Goal: Task Accomplishment & Management: Use online tool/utility

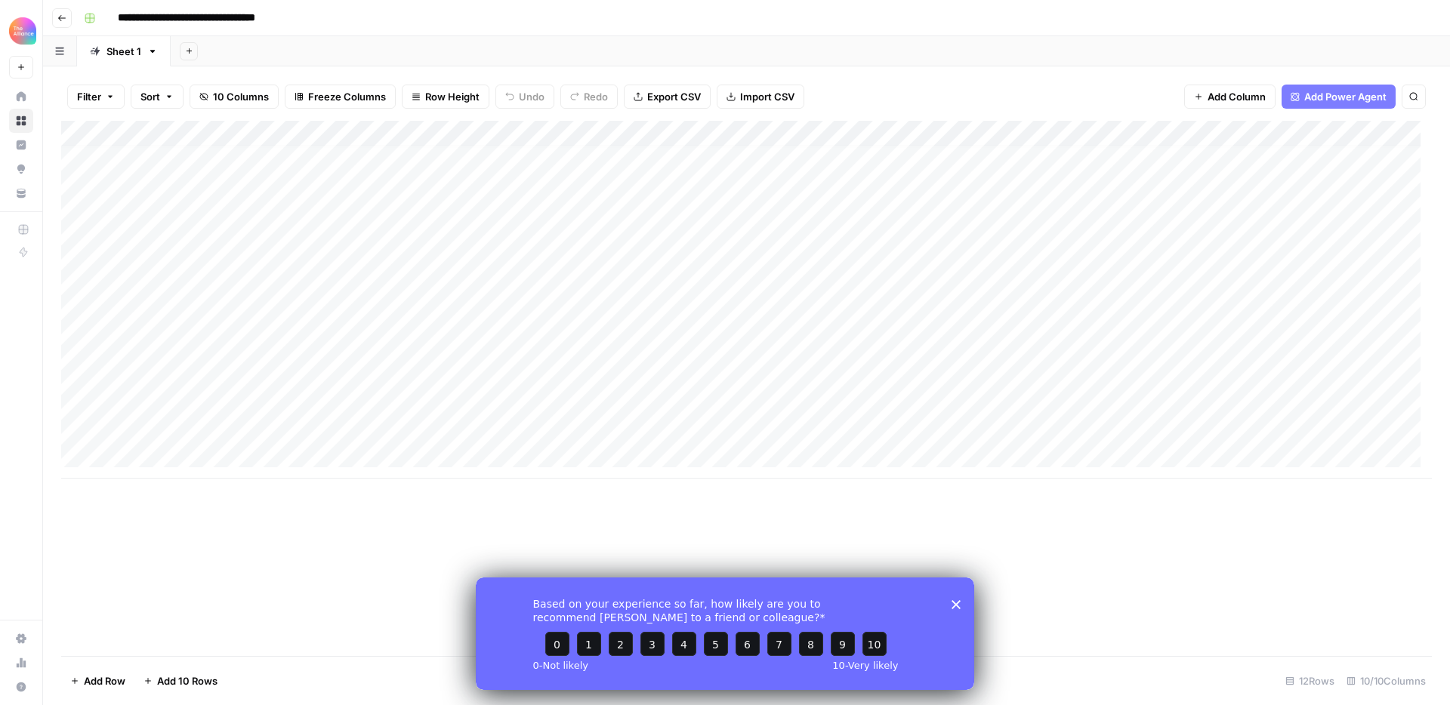
scroll to position [11, 0]
click at [171, 452] on div "Add Column" at bounding box center [746, 300] width 1371 height 358
click at [169, 541] on button "Third-person" at bounding box center [174, 541] width 74 height 18
click at [284, 450] on div "Add Column" at bounding box center [746, 313] width 1371 height 384
click at [287, 452] on div "Add Column" at bounding box center [746, 313] width 1371 height 384
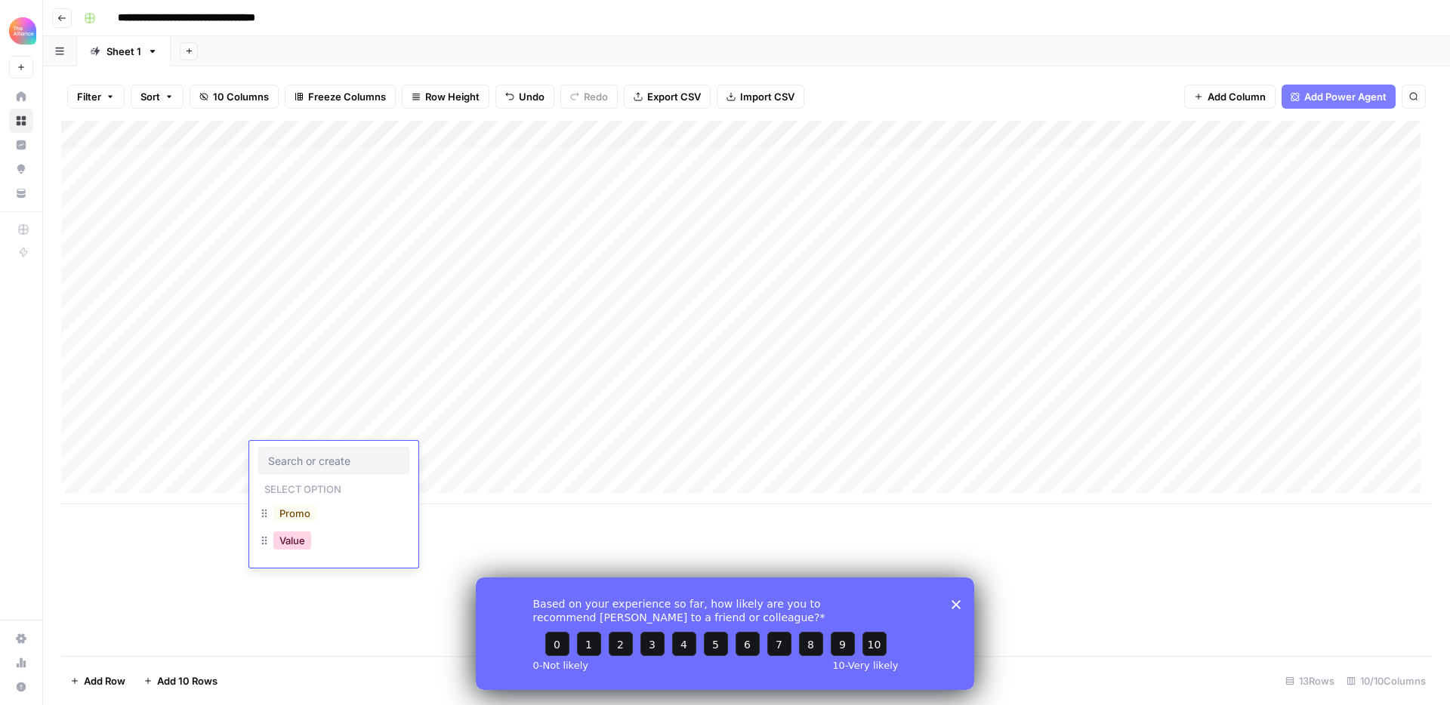
click at [297, 545] on button "Value" at bounding box center [292, 541] width 38 height 18
click at [427, 454] on div "Add Column" at bounding box center [746, 313] width 1371 height 384
click at [465, 458] on div "Add Column" at bounding box center [746, 313] width 1371 height 384
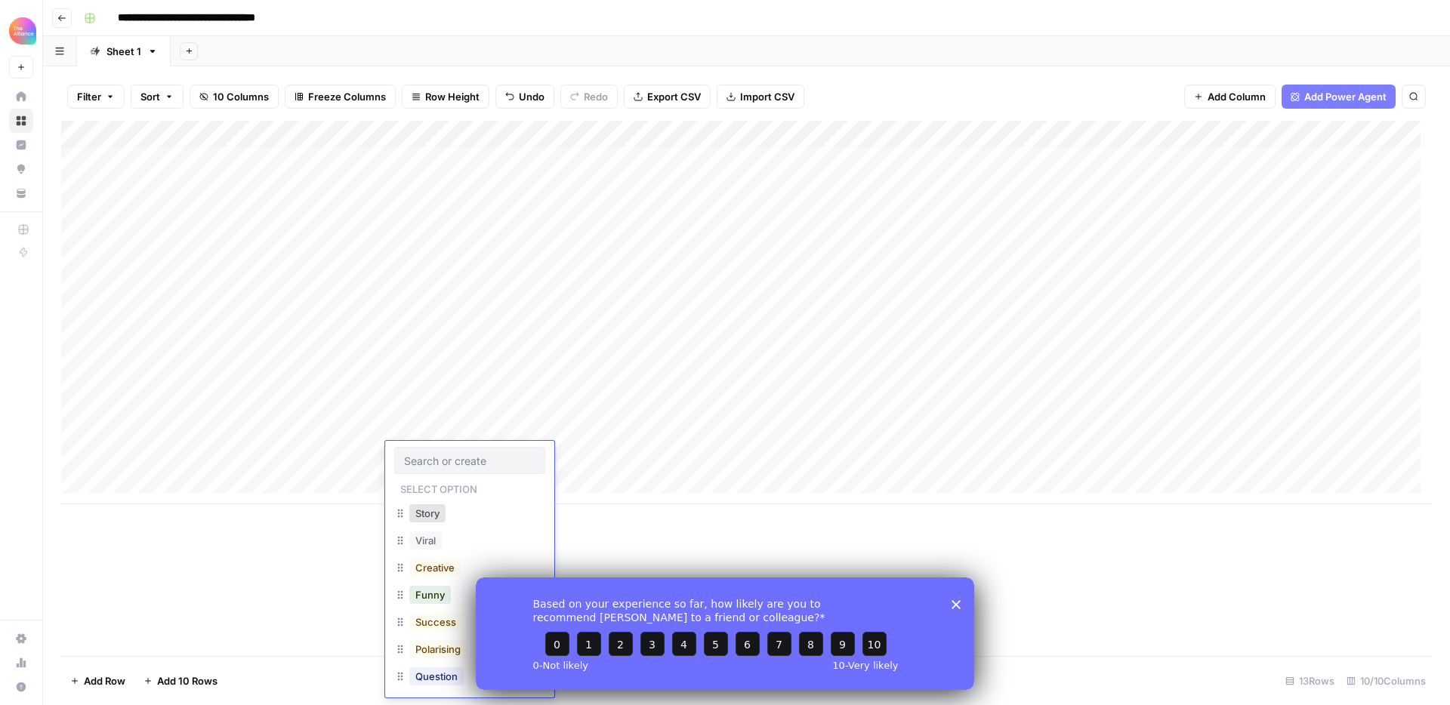
click at [958, 607] on icon "Close survey" at bounding box center [955, 604] width 9 height 9
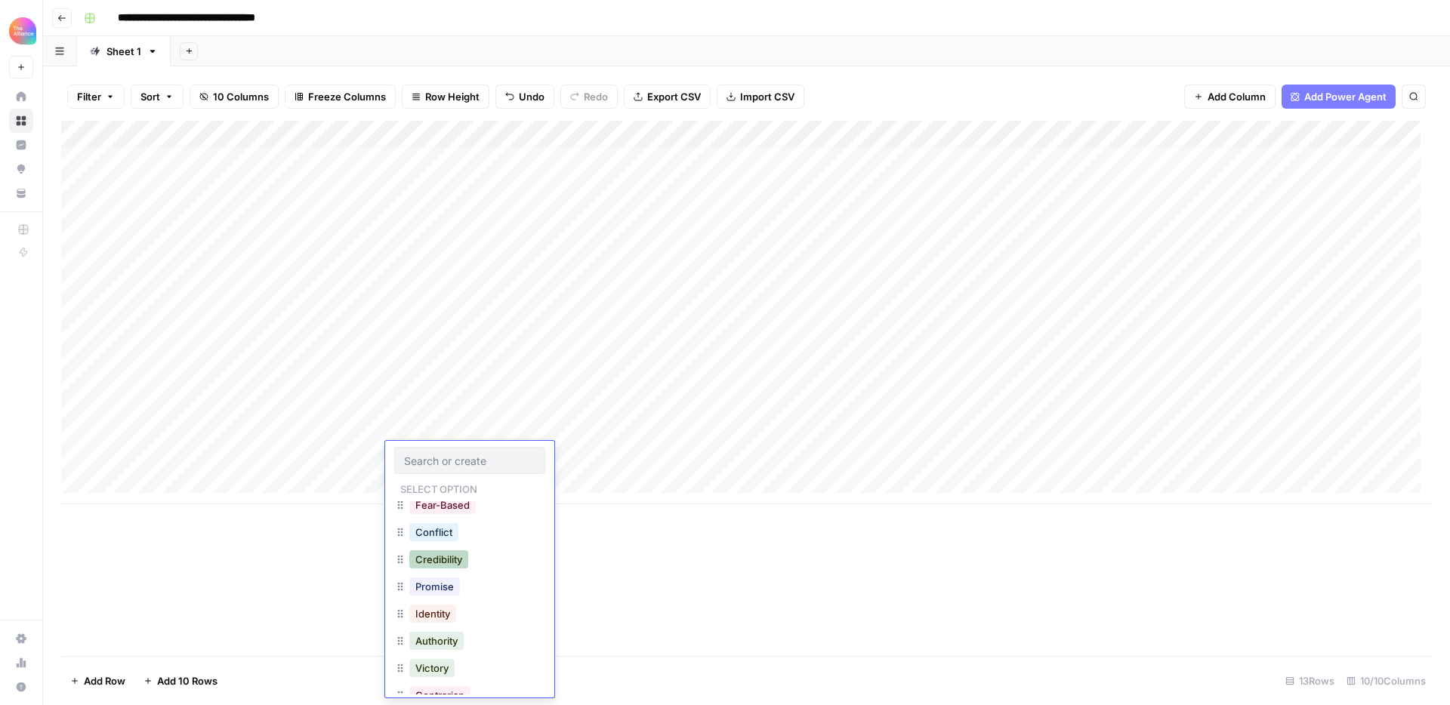
scroll to position [257, 0]
click at [457, 557] on button "Credibility" at bounding box center [438, 556] width 59 height 18
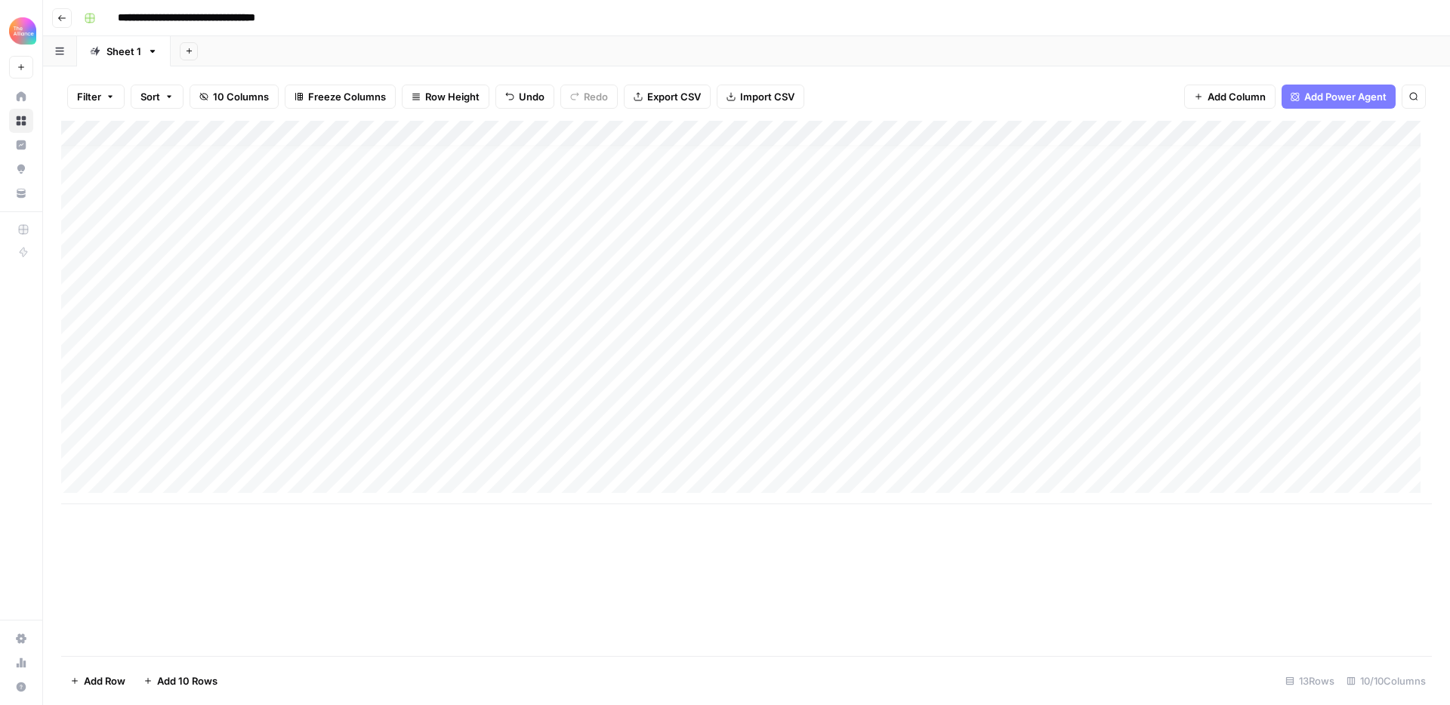
click at [566, 456] on div "Add Column" at bounding box center [746, 313] width 1371 height 384
type textarea "*"
drag, startPoint x: 541, startPoint y: 454, endPoint x: 519, endPoint y: 453, distance: 22.7
click at [519, 453] on body "**********" at bounding box center [725, 352] width 1450 height 705
type textarea "**********"
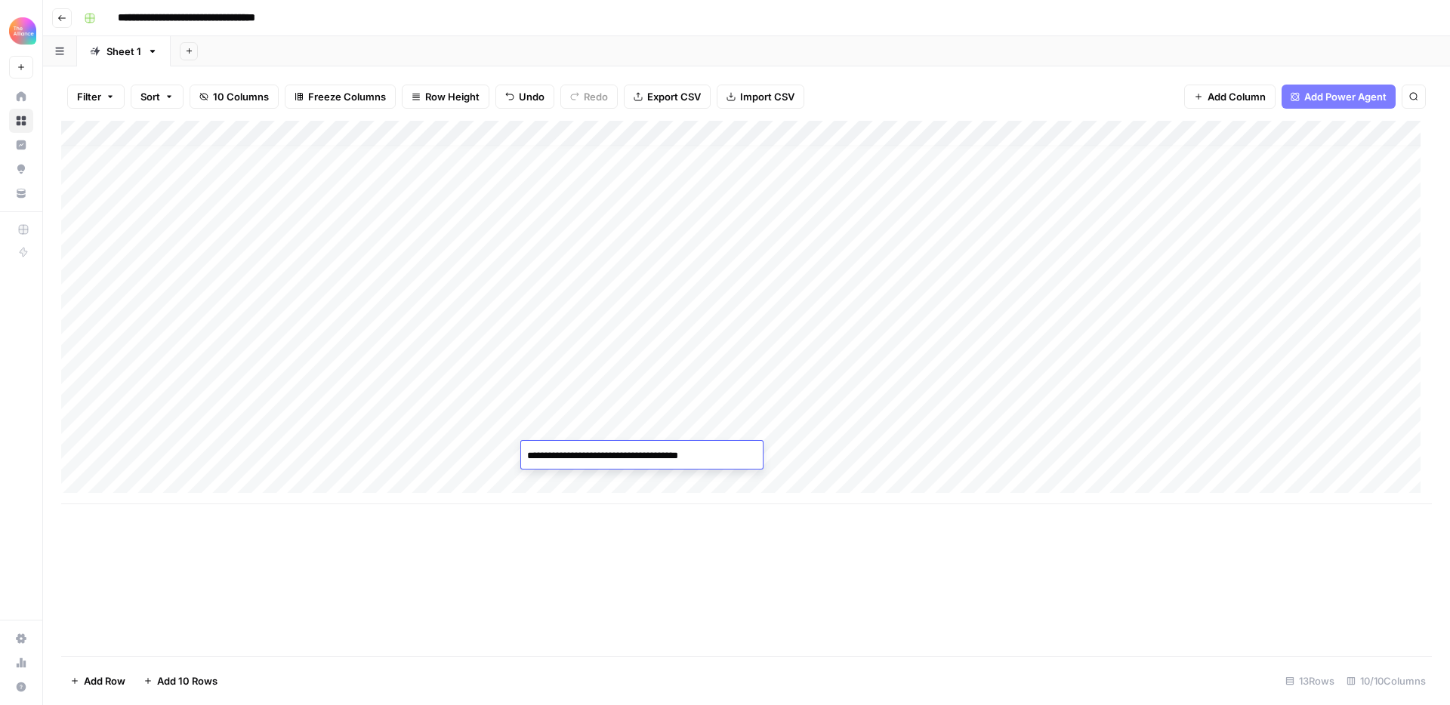
click at [881, 458] on div "Add Column" at bounding box center [746, 313] width 1371 height 384
click at [862, 460] on div "Add Column" at bounding box center [746, 313] width 1371 height 384
click at [870, 517] on div "Add Column" at bounding box center [746, 388] width 1371 height 535
click at [950, 458] on div "Add Column" at bounding box center [746, 313] width 1371 height 384
click at [742, 458] on div "Add Column" at bounding box center [746, 313] width 1371 height 384
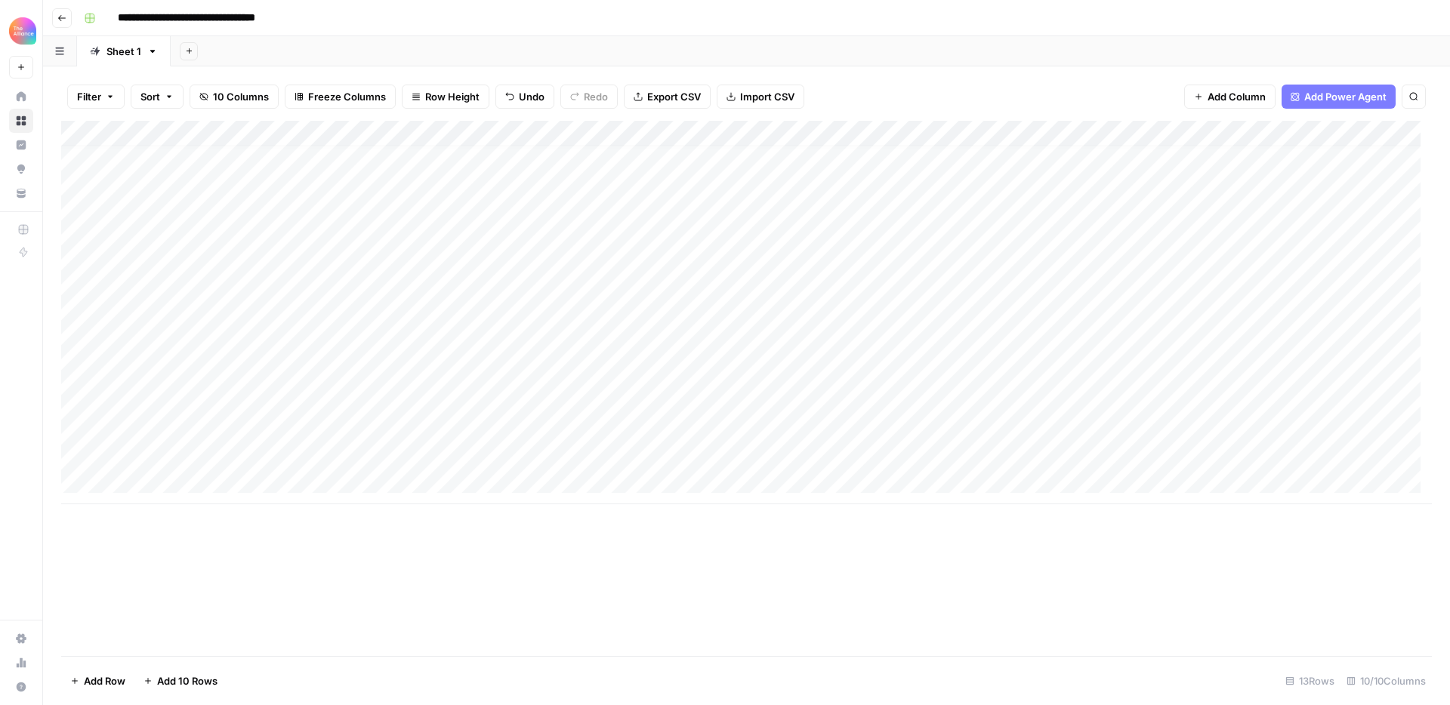
click at [742, 458] on div "Add Column" at bounding box center [746, 313] width 1371 height 384
click at [723, 352] on div "Add Column" at bounding box center [746, 313] width 1371 height 384
click at [828, 455] on div "Add Column" at bounding box center [746, 313] width 1371 height 384
click at [1115, 458] on div "Add Column" at bounding box center [746, 313] width 1371 height 384
click at [1129, 458] on div "Add Column" at bounding box center [746, 313] width 1371 height 384
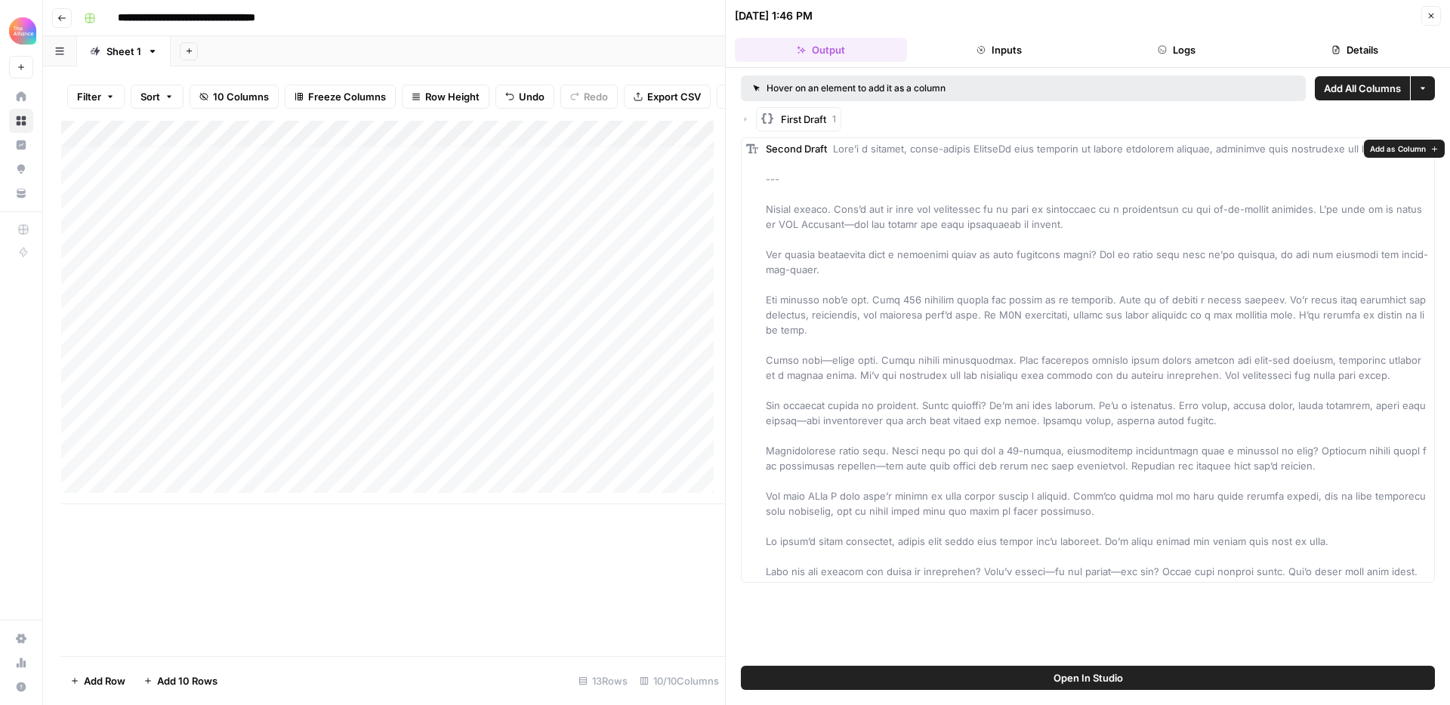
click at [794, 123] on span "First Draft" at bounding box center [803, 119] width 45 height 15
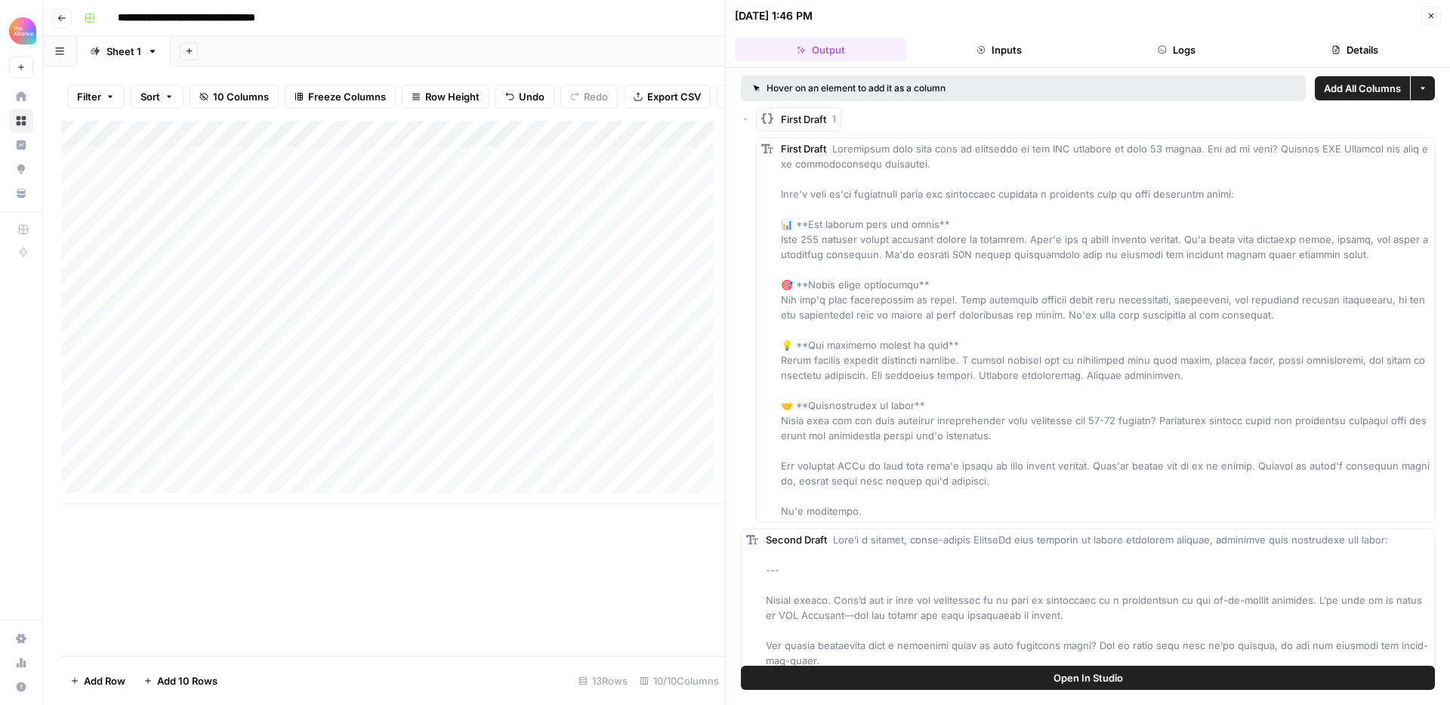
click at [1423, 20] on button "Close" at bounding box center [1431, 16] width 20 height 20
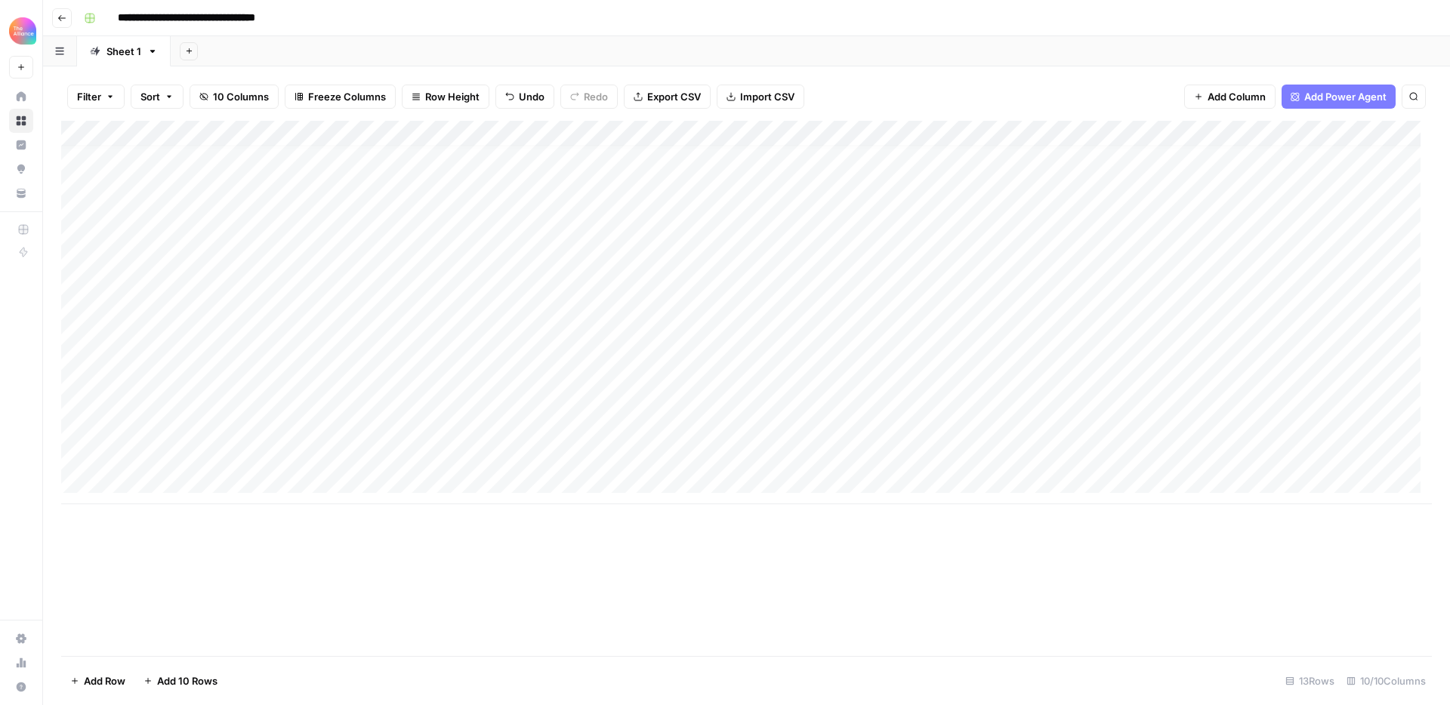
click at [192, 455] on div "Add Column" at bounding box center [746, 313] width 1371 height 384
click at [334, 551] on div "Add Column" at bounding box center [746, 388] width 1371 height 535
click at [853, 450] on div "Add Column" at bounding box center [746, 313] width 1371 height 384
type textarea "**********"
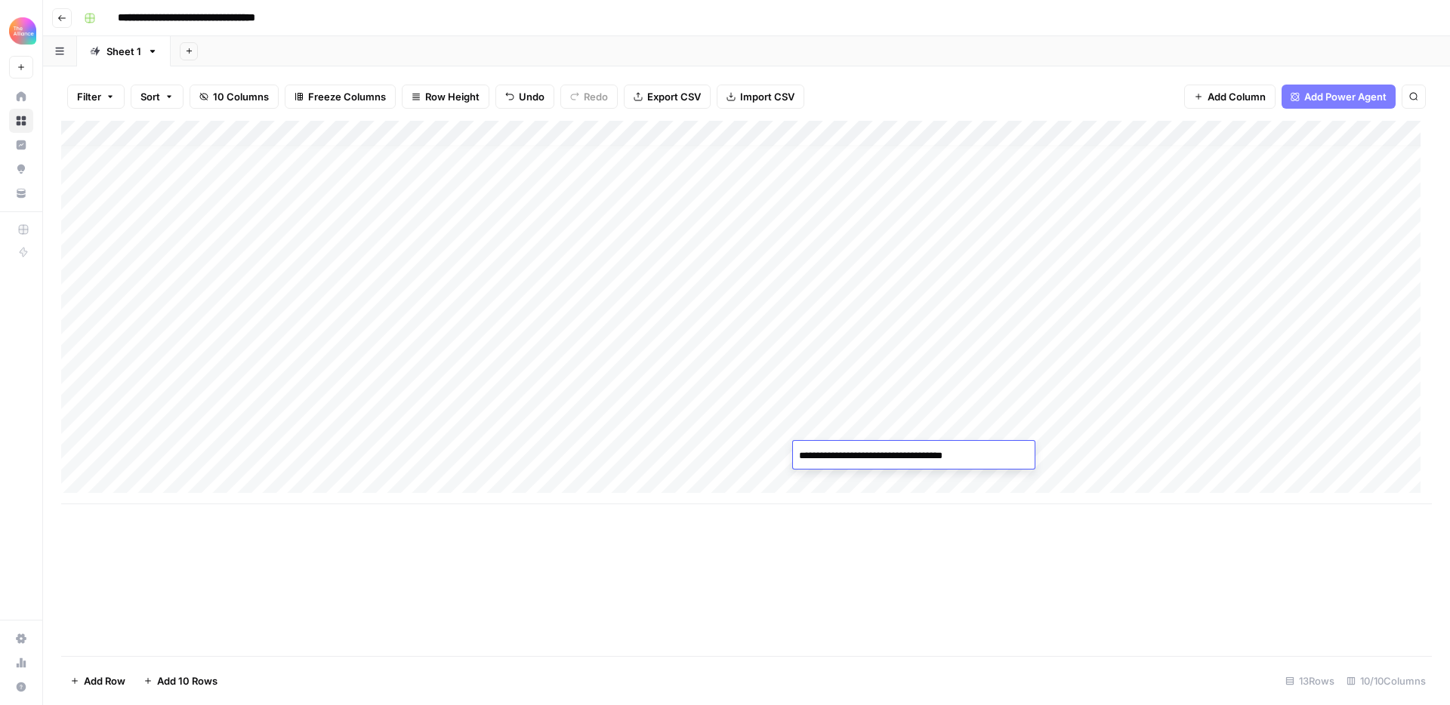
click at [901, 533] on div "Add Column" at bounding box center [746, 388] width 1371 height 535
click at [1187, 457] on div "Add Column" at bounding box center [746, 313] width 1371 height 384
click at [1116, 451] on div "Add Column" at bounding box center [746, 313] width 1371 height 384
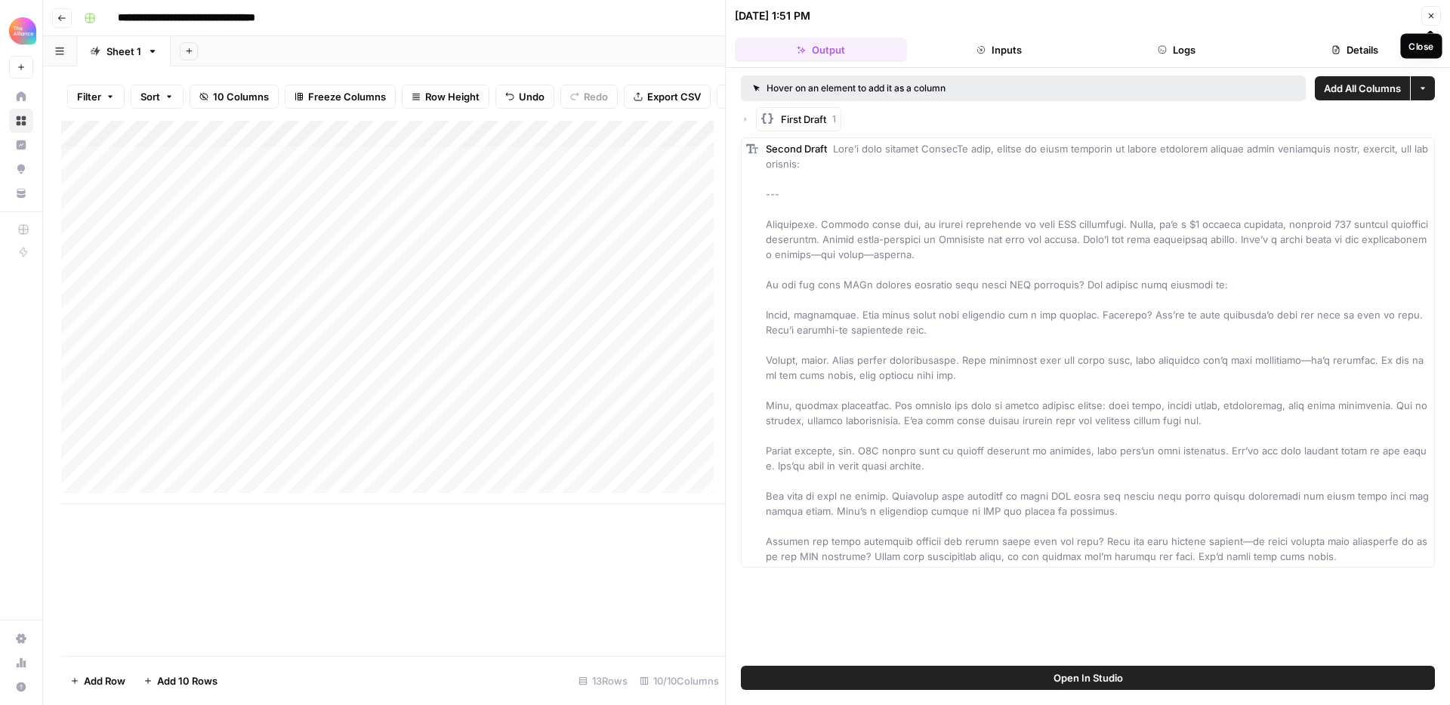
click at [1429, 16] on icon "button" at bounding box center [1430, 15] width 9 height 9
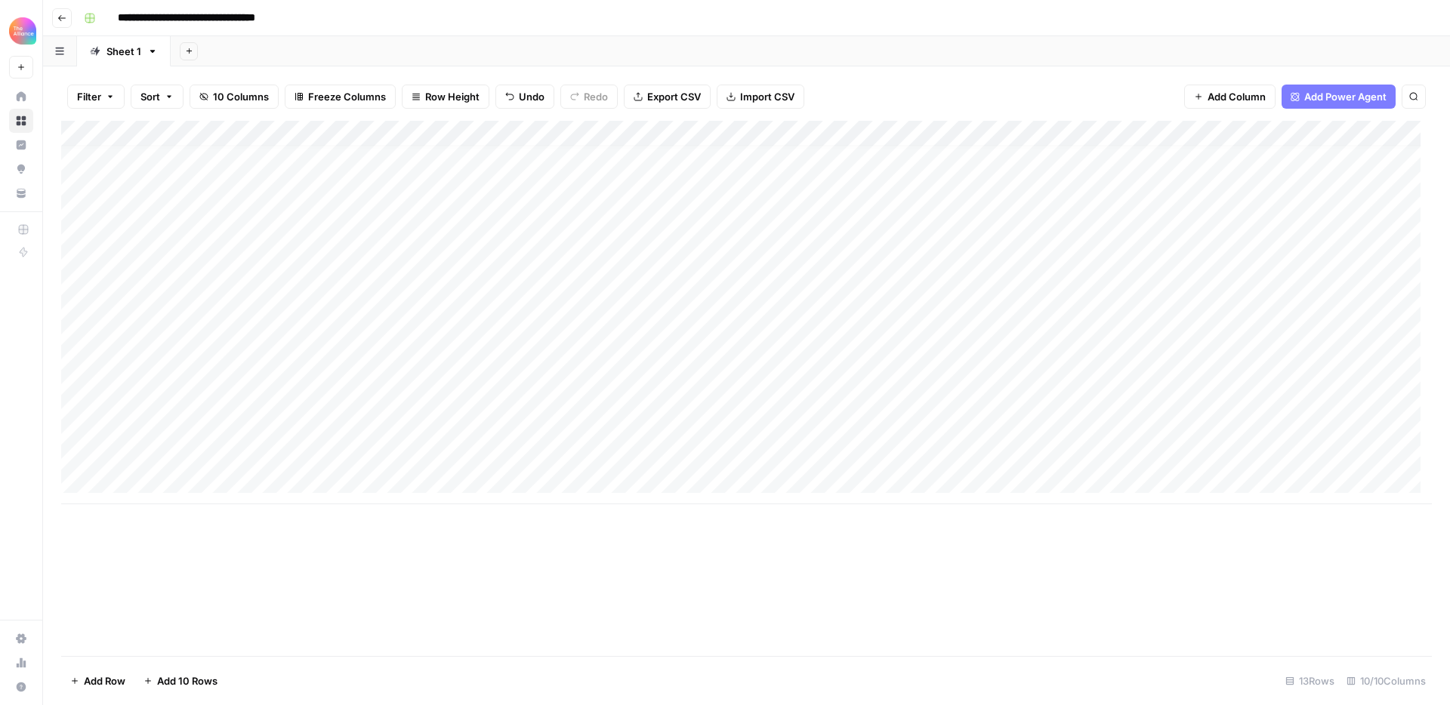
click at [721, 350] on div "Add Column" at bounding box center [746, 313] width 1371 height 384
click at [721, 350] on textarea "**********" at bounding box center [778, 353] width 242 height 21
click at [713, 347] on textarea "**********" at bounding box center [778, 353] width 242 height 21
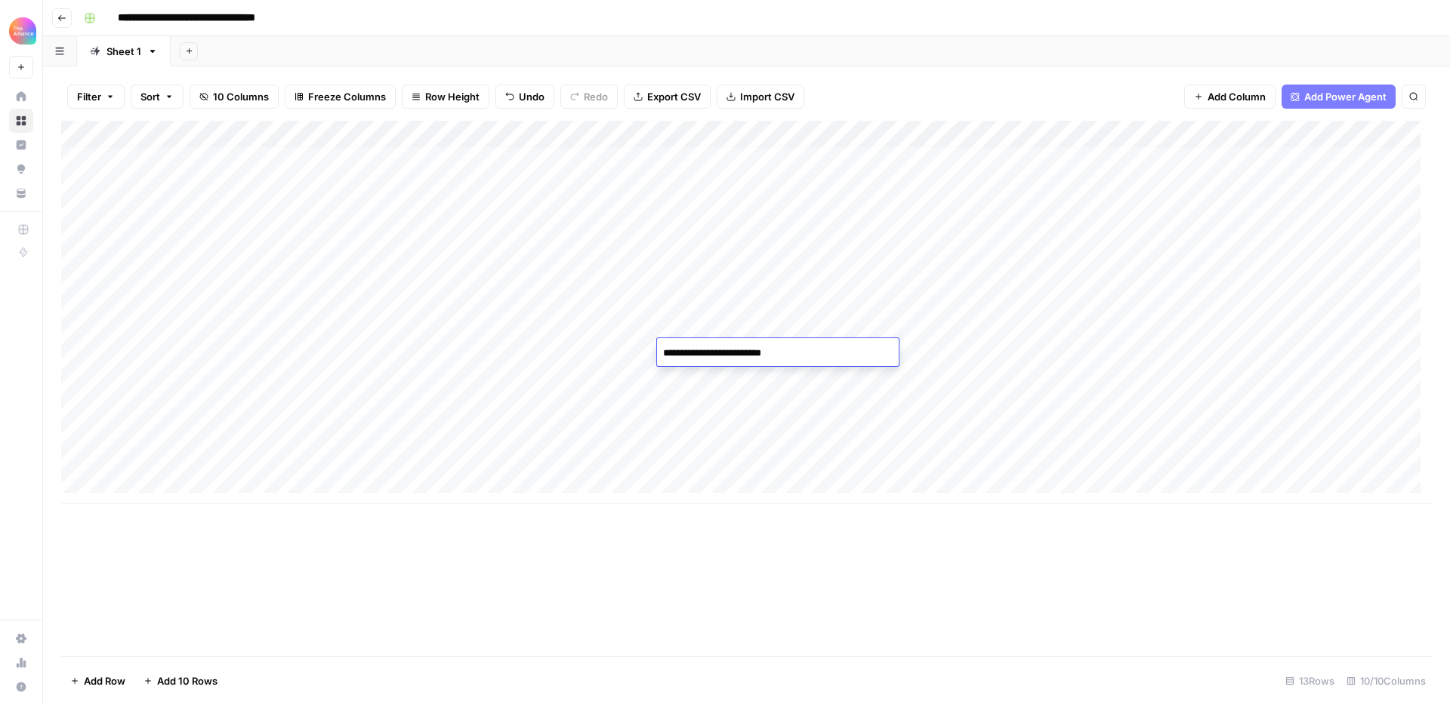
click at [713, 347] on textarea "**********" at bounding box center [778, 353] width 242 height 21
click at [381, 570] on div "Add Column" at bounding box center [746, 388] width 1371 height 535
click at [233, 134] on div "Add Column" at bounding box center [746, 313] width 1371 height 384
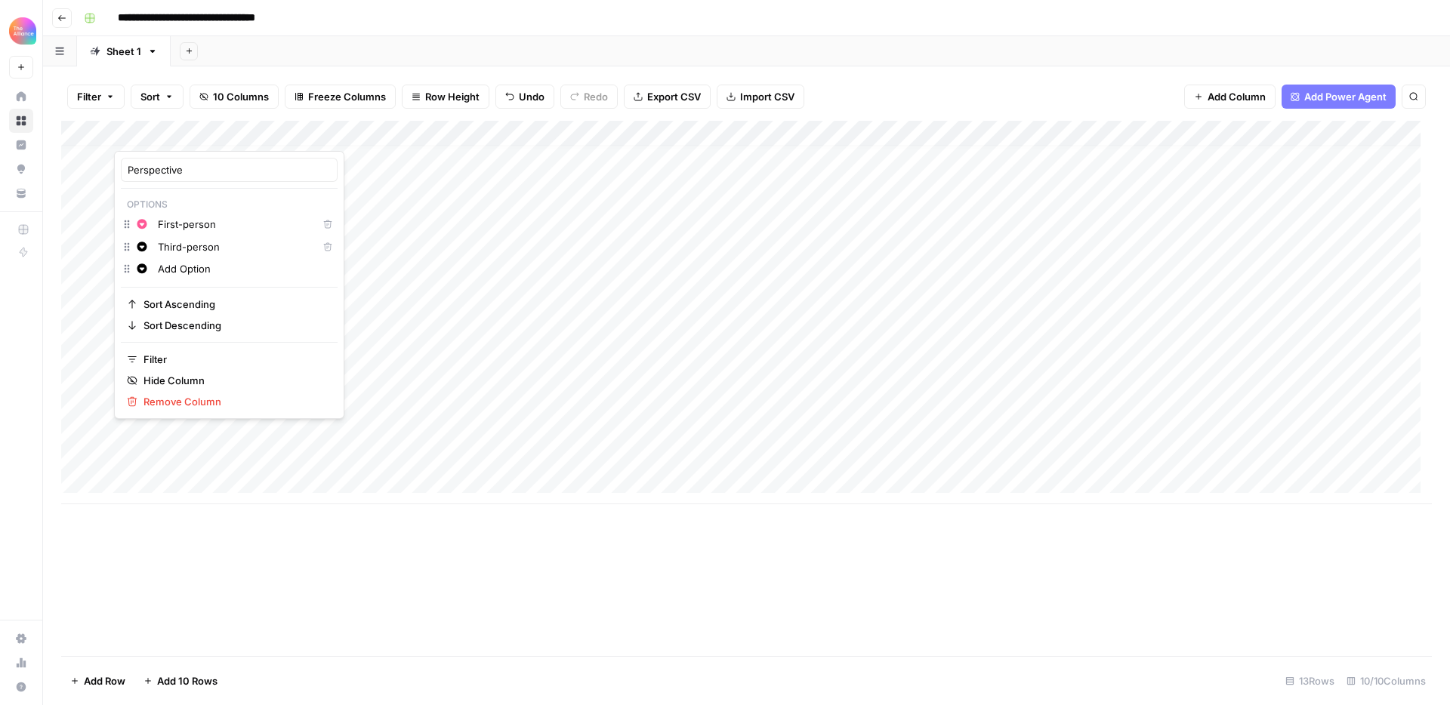
click at [373, 133] on div "Add Column" at bounding box center [746, 313] width 1371 height 384
click at [683, 563] on div "Add Column" at bounding box center [746, 388] width 1371 height 535
click at [1142, 532] on div "Add Column" at bounding box center [746, 388] width 1371 height 535
click at [721, 353] on div "Add Column" at bounding box center [746, 313] width 1371 height 384
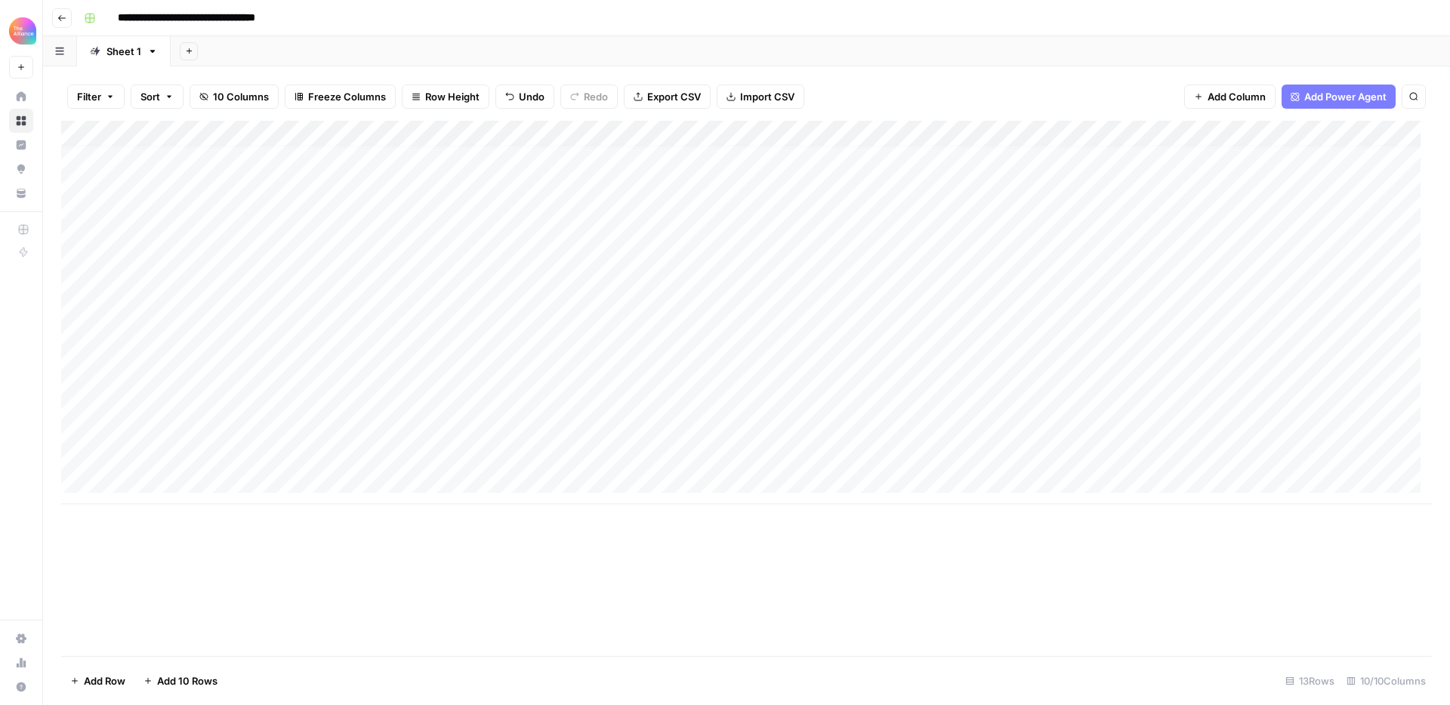
click at [704, 446] on div "Add Column" at bounding box center [746, 313] width 1371 height 384
click at [890, 458] on div "Add Column" at bounding box center [746, 313] width 1371 height 384
type textarea "**********"
click at [953, 549] on div "Add Column" at bounding box center [746, 388] width 1371 height 535
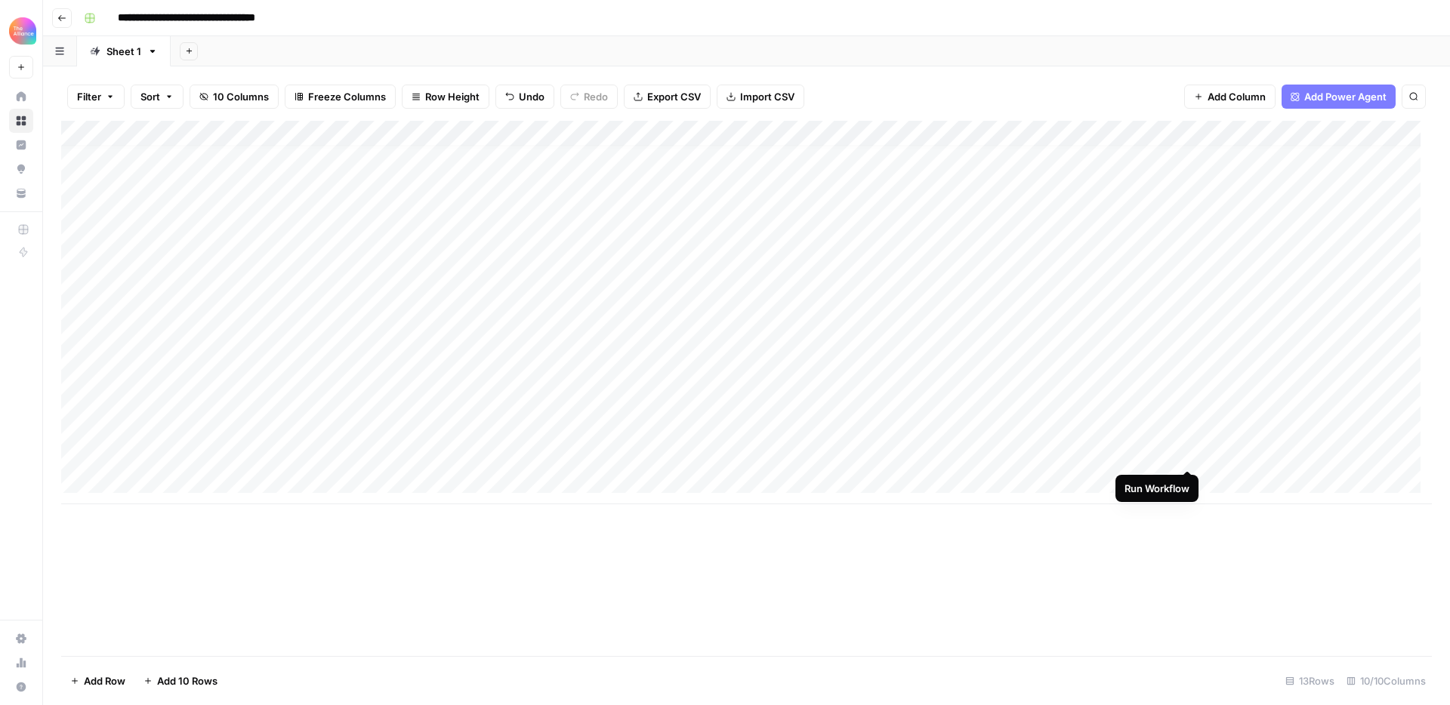
click at [1192, 458] on div "Add Column" at bounding box center [746, 313] width 1371 height 384
click at [1096, 455] on div "Add Column" at bounding box center [746, 313] width 1371 height 384
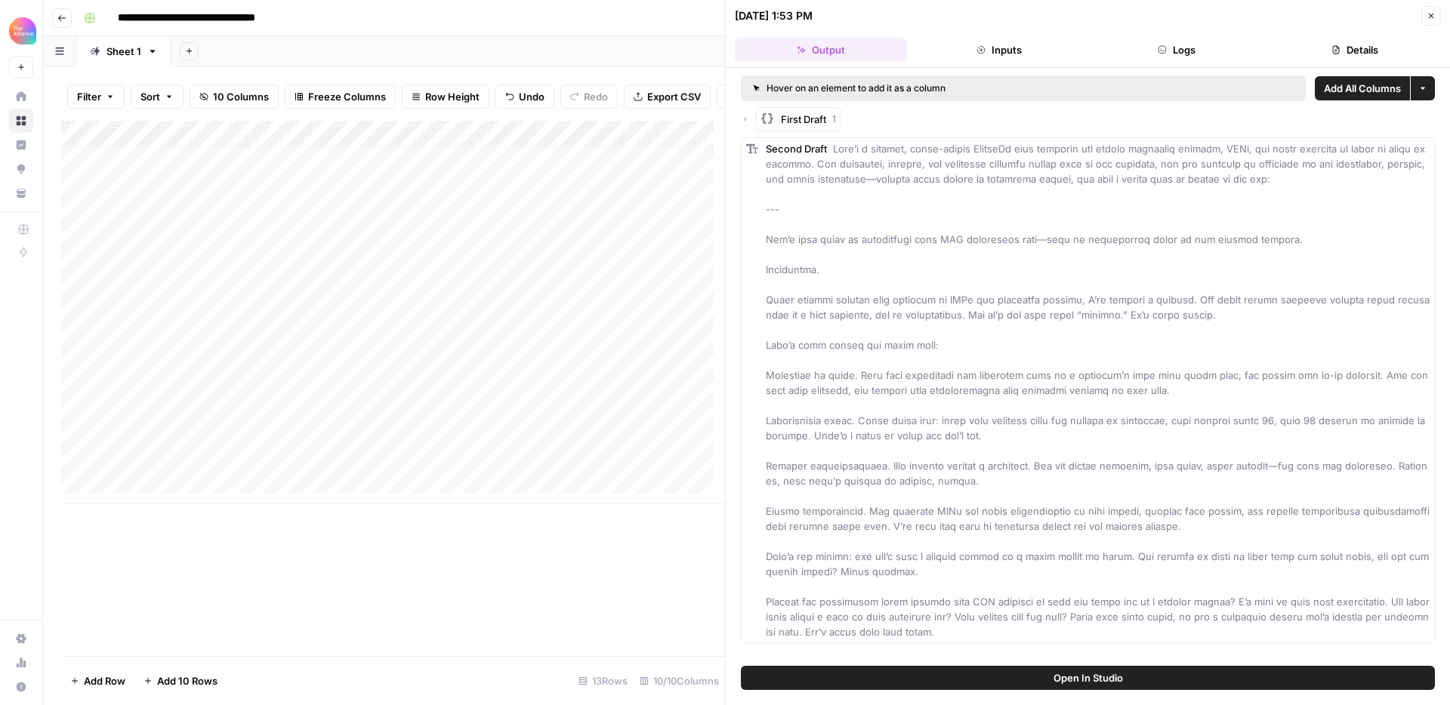
click at [1431, 15] on icon "button" at bounding box center [1431, 16] width 5 height 5
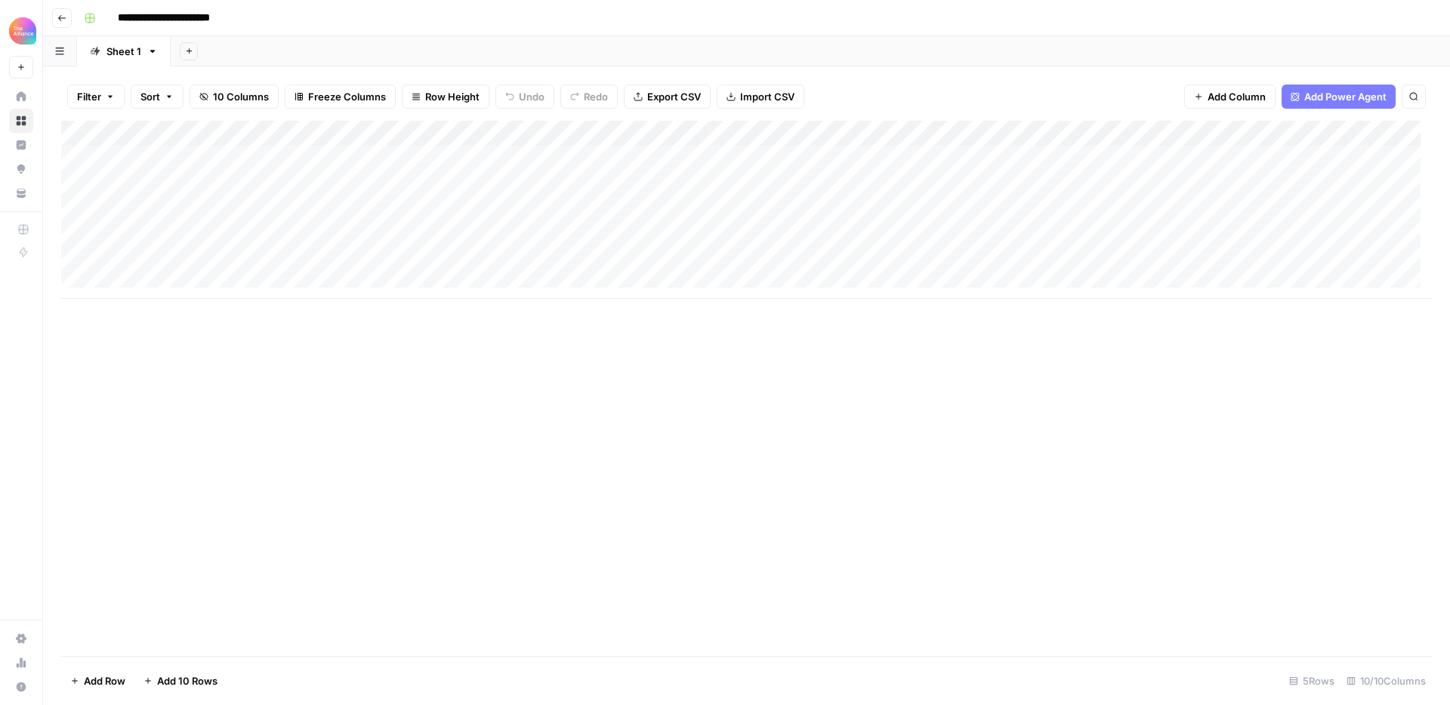
click at [522, 497] on div "Add Column" at bounding box center [746, 388] width 1371 height 535
click at [1301, 156] on div "Add Column" at bounding box center [746, 210] width 1371 height 178
click at [1301, 156] on textarea "**********" at bounding box center [1324, 167] width 302 height 36
click at [1301, 156] on textarea "**********" at bounding box center [1291, 167] width 302 height 36
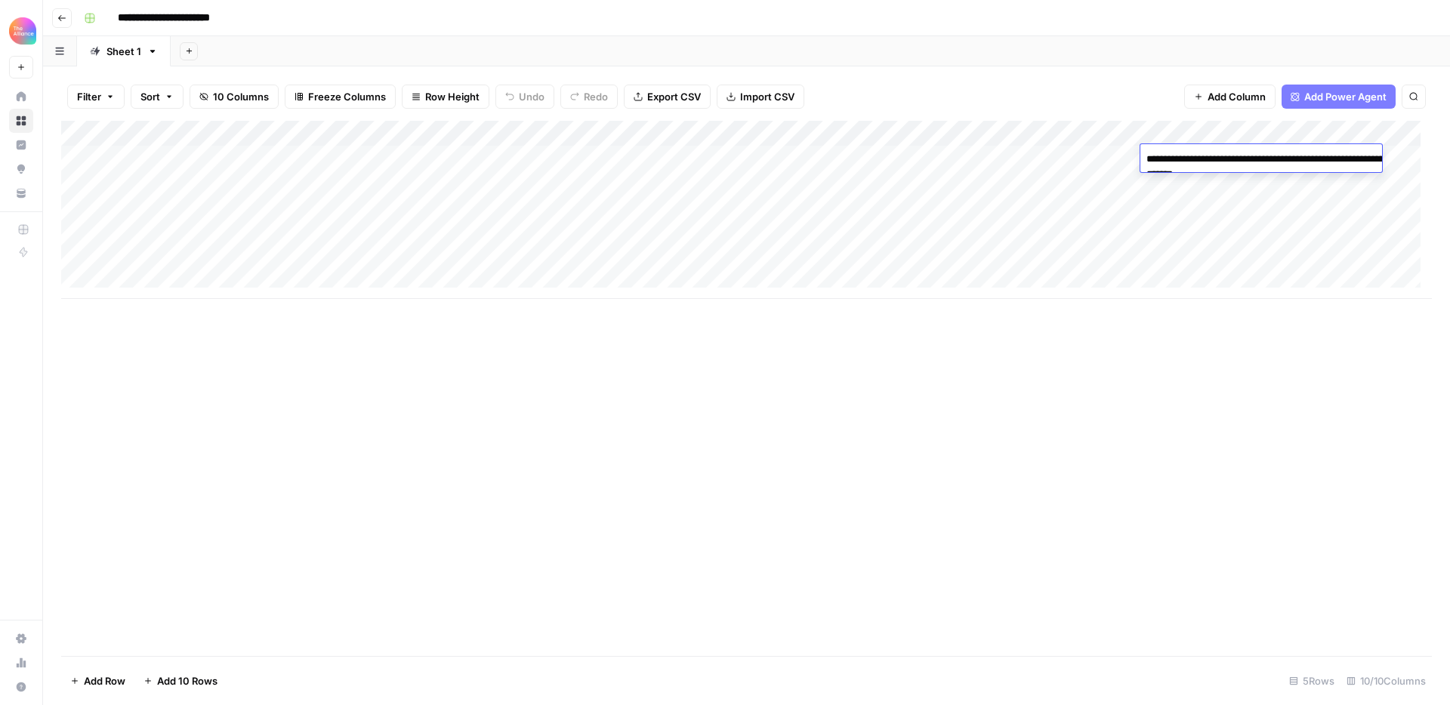
click at [1197, 379] on div "Add Column" at bounding box center [746, 388] width 1371 height 535
click at [936, 156] on div "Add Column" at bounding box center [746, 210] width 1371 height 178
click at [1109, 158] on div "Add Column" at bounding box center [746, 210] width 1371 height 178
click at [986, 160] on div "Add Column" at bounding box center [746, 210] width 1371 height 178
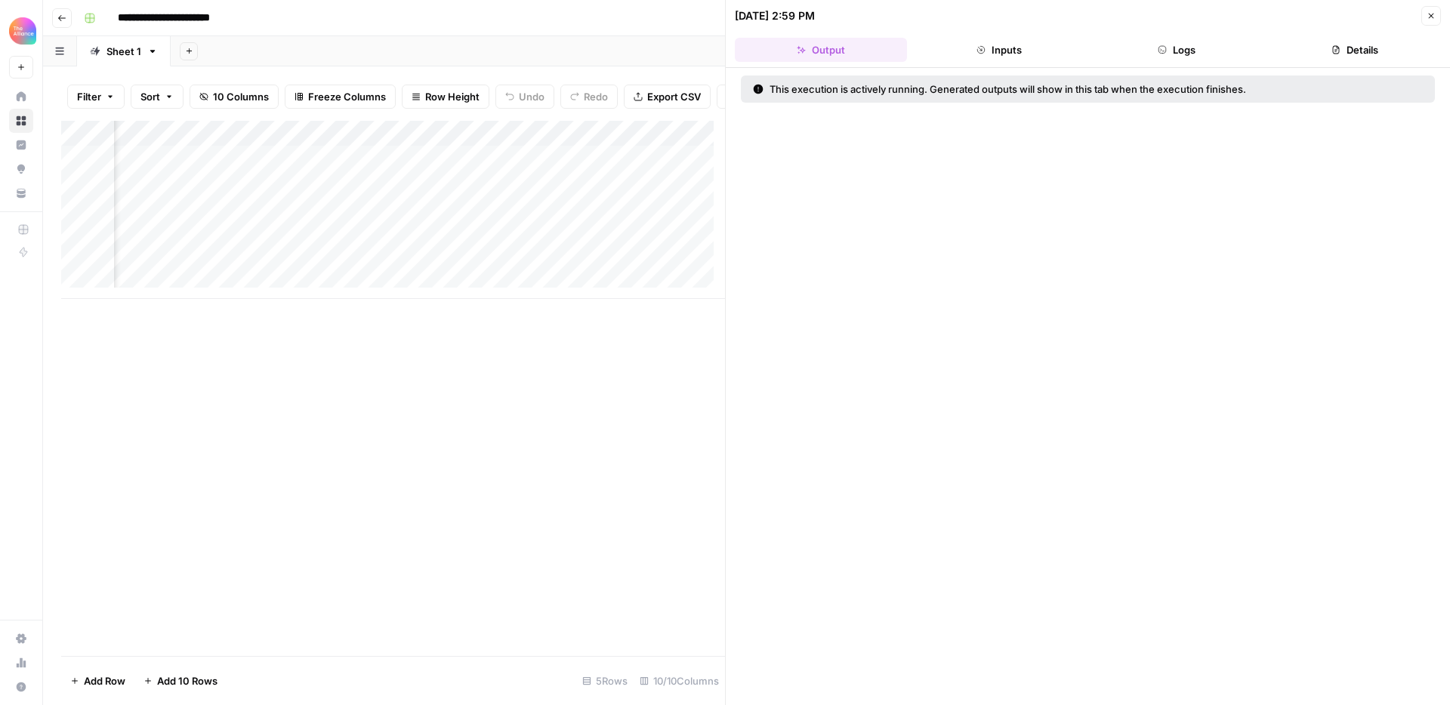
click at [1428, 16] on icon "button" at bounding box center [1430, 15] width 9 height 9
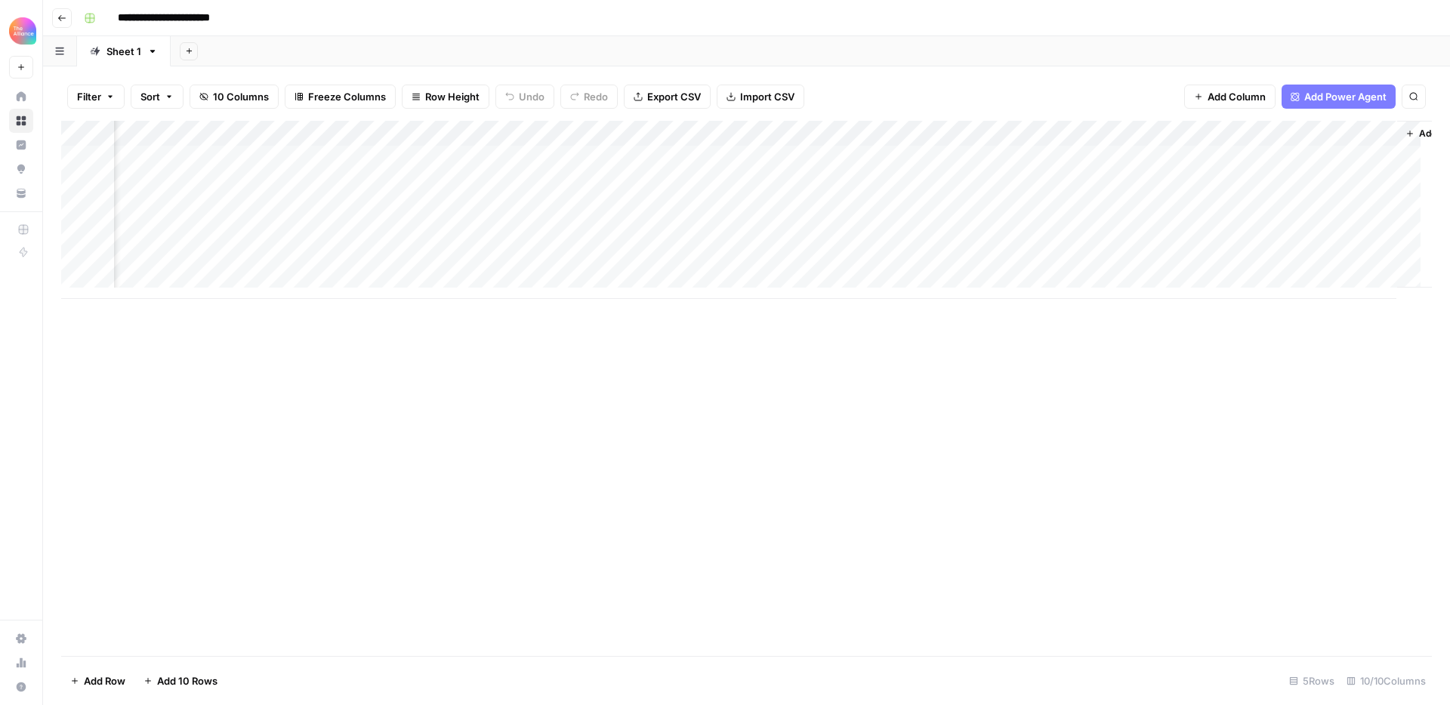
click at [990, 156] on div "Add Column" at bounding box center [746, 210] width 1371 height 178
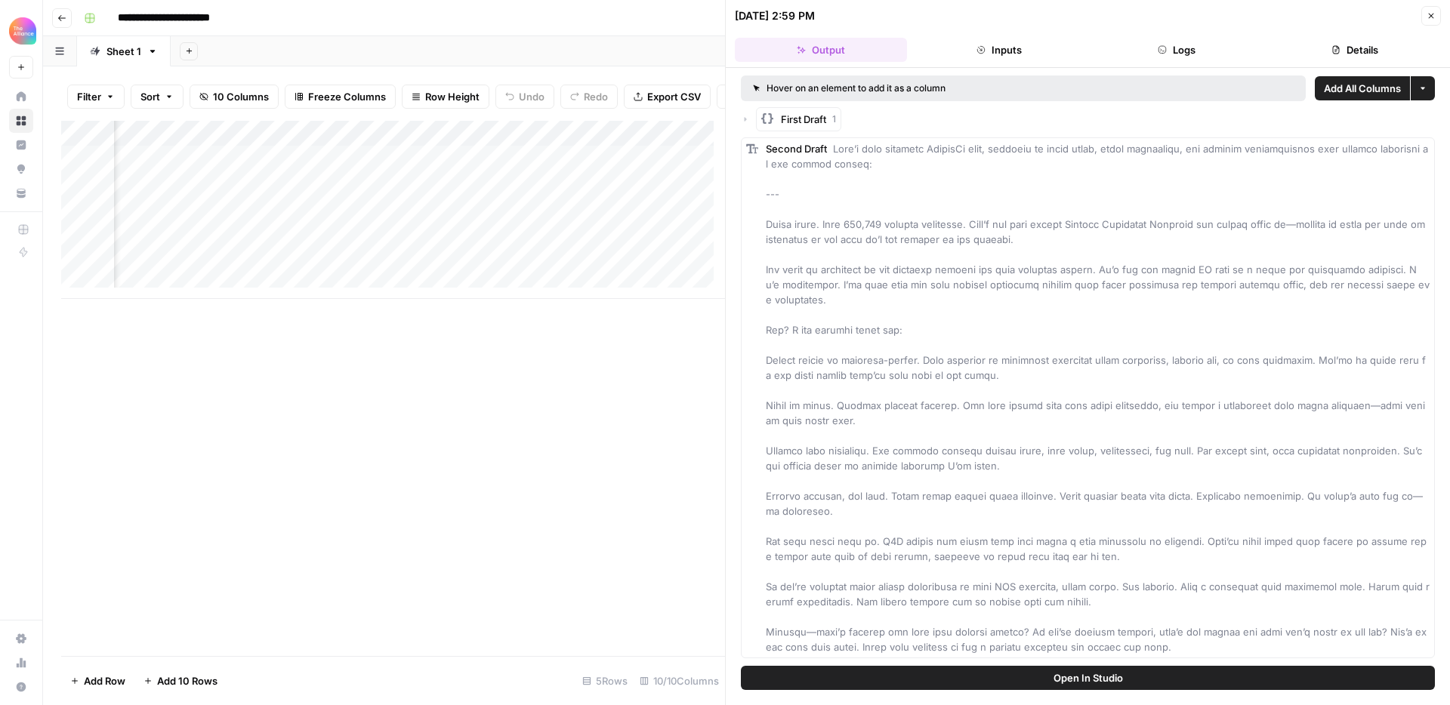
click at [1019, 452] on span at bounding box center [1098, 398] width 664 height 510
click at [1432, 14] on icon "button" at bounding box center [1431, 16] width 5 height 5
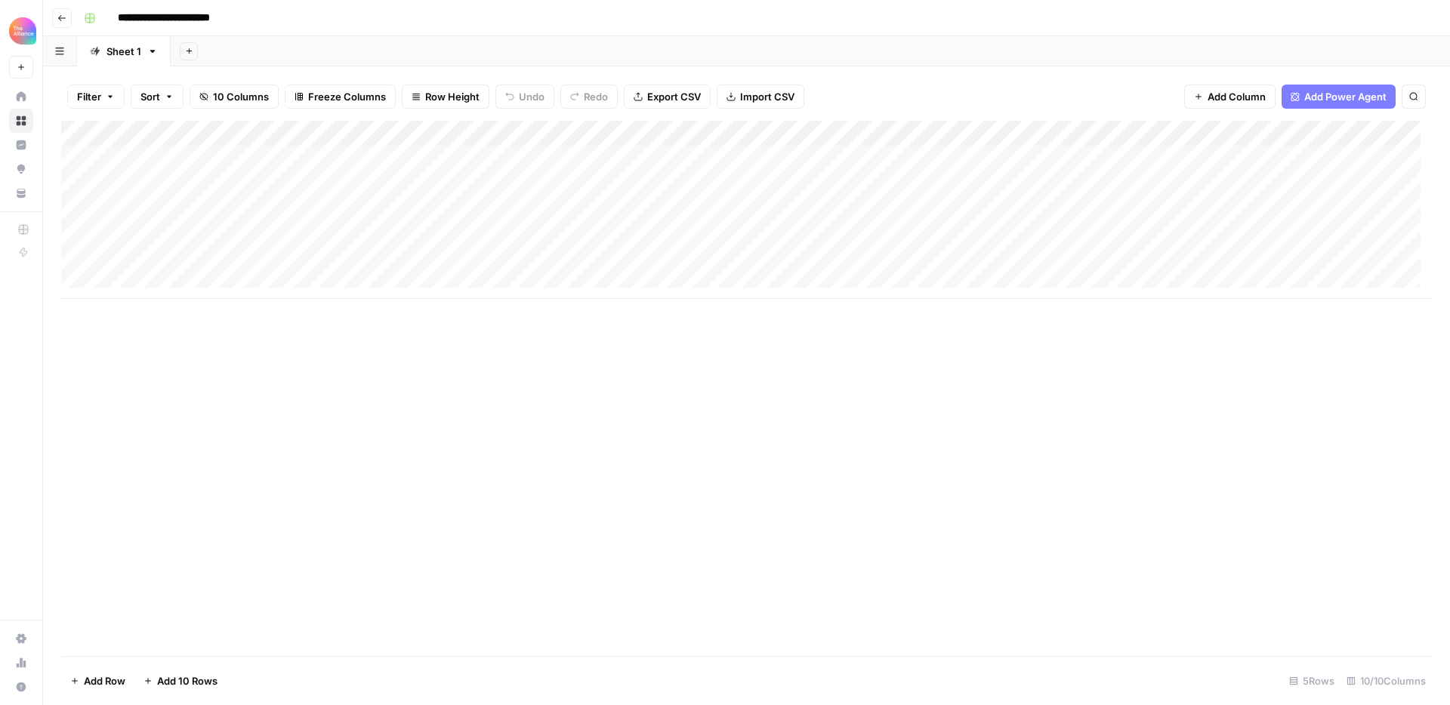
click at [557, 161] on div "Add Column" at bounding box center [746, 210] width 1371 height 178
type textarea "**********"
click at [444, 157] on div "Add Column" at bounding box center [746, 210] width 1371 height 178
click at [443, 158] on div "Add Column" at bounding box center [746, 210] width 1371 height 178
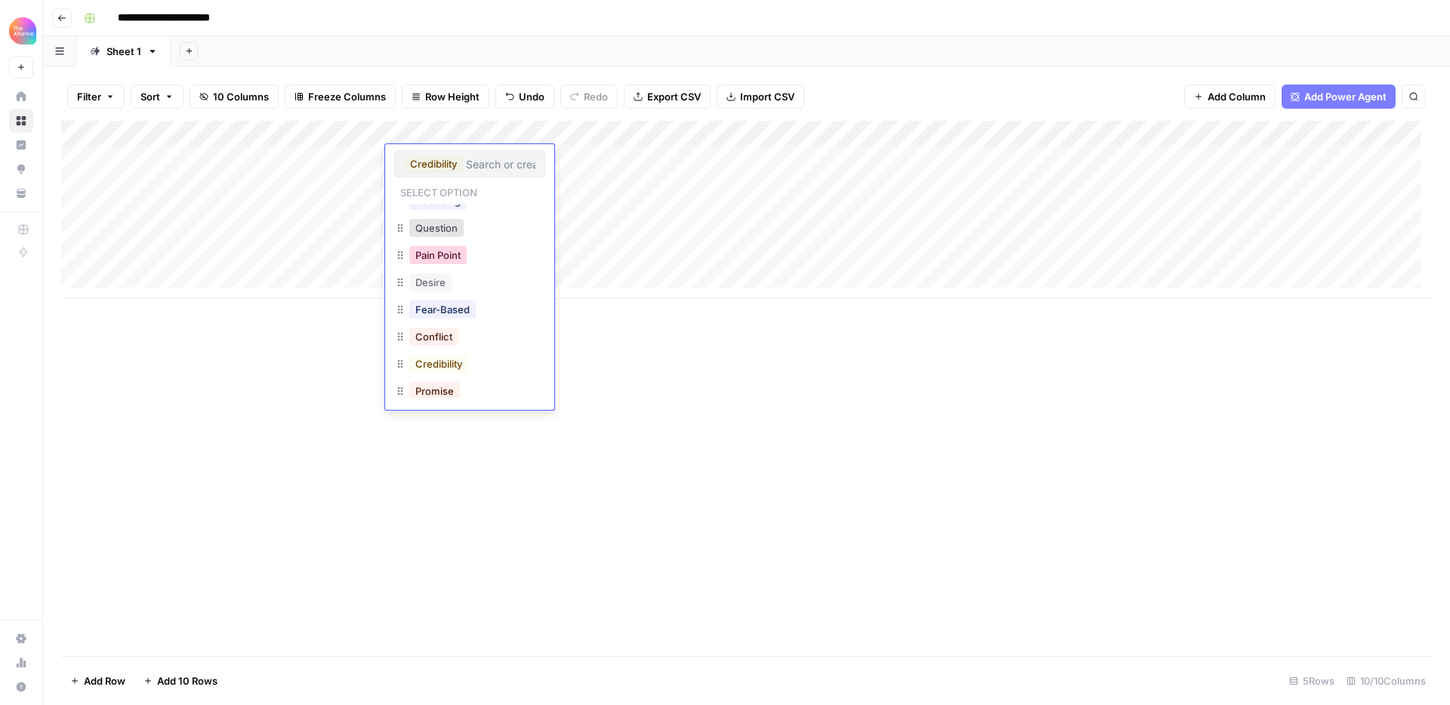
scroll to position [153, 0]
click at [456, 245] on button "Pain Point" at bounding box center [437, 254] width 57 height 18
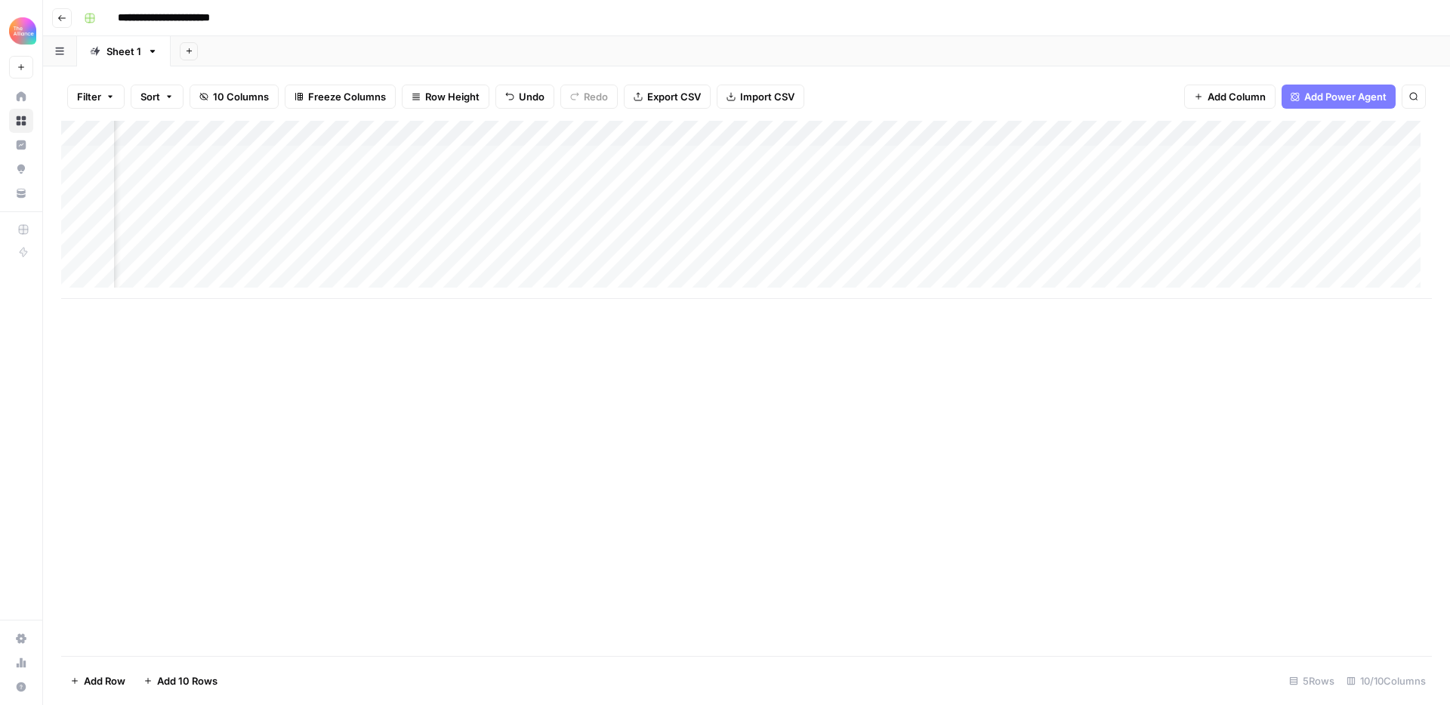
scroll to position [0, 512]
click at [1094, 156] on div "Add Column" at bounding box center [746, 210] width 1371 height 178
click at [1089, 159] on div "Add Column" at bounding box center [746, 210] width 1371 height 178
click at [988, 159] on div "Add Column" at bounding box center [746, 210] width 1371 height 178
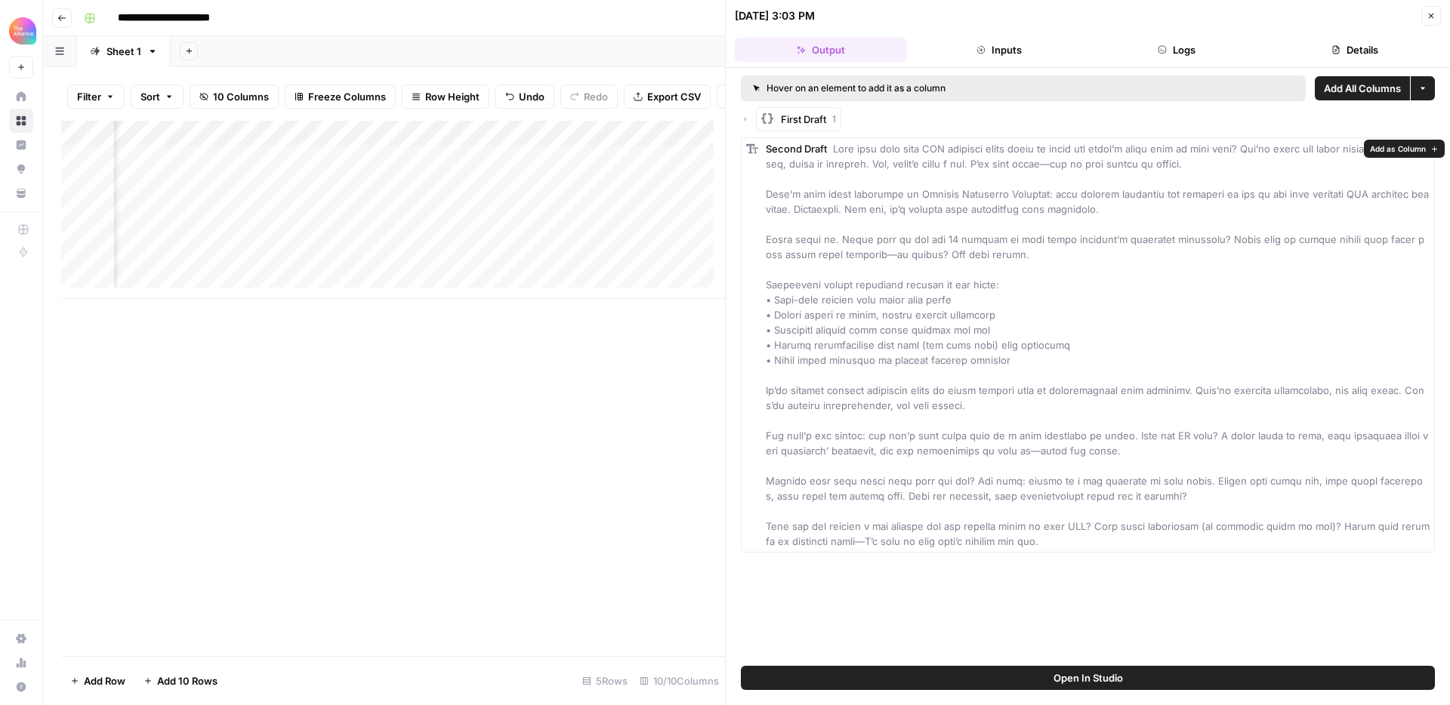
drag, startPoint x: 1043, startPoint y: 544, endPoint x: 835, endPoint y: 150, distance: 446.2
click at [835, 150] on div "Second Draft" at bounding box center [1098, 345] width 664 height 408
copy span "Lore ipsu dolo sita CON adipisci elits doeiu te incid utl etdol’m aliqu enim ad…"
click at [929, 222] on div "Second Draft" at bounding box center [1098, 345] width 664 height 408
click at [1432, 14] on icon "button" at bounding box center [1430, 15] width 9 height 9
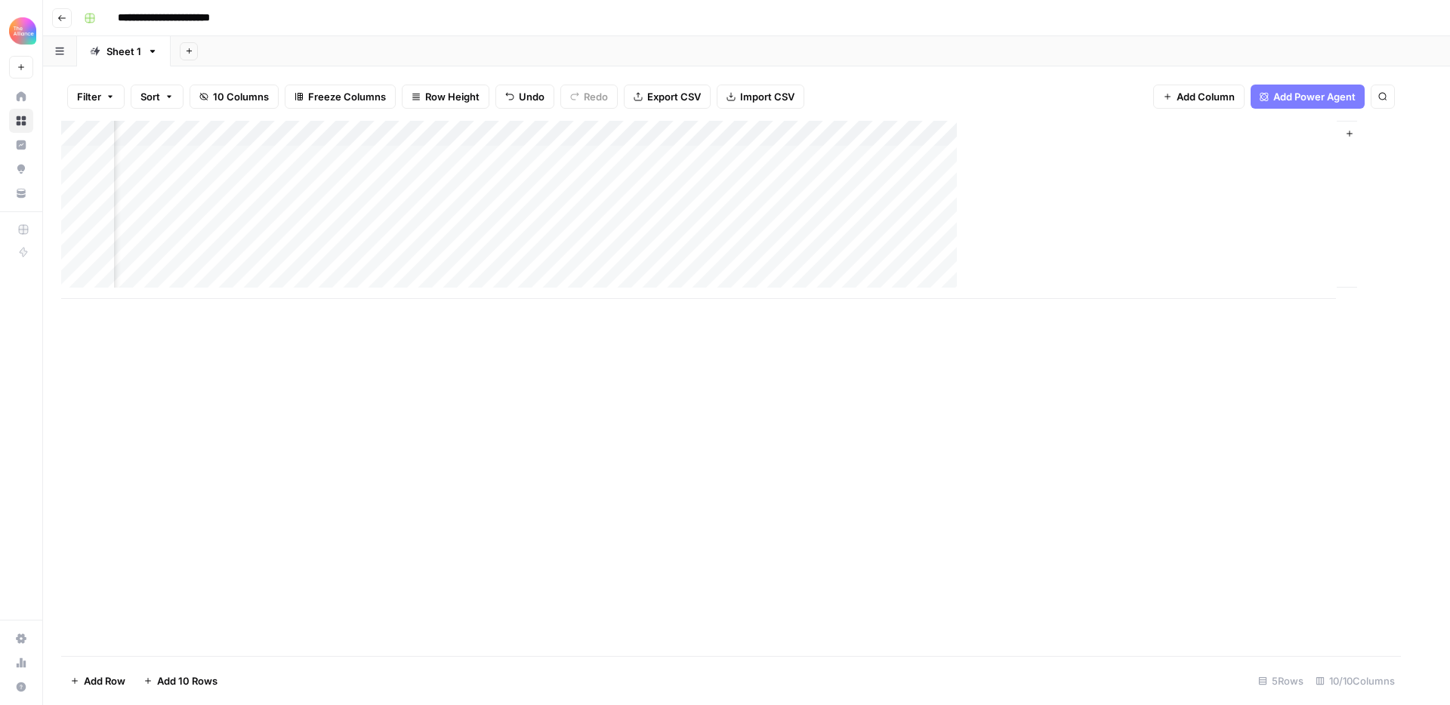
scroll to position [0, 537]
click at [765, 417] on div "Add Column" at bounding box center [746, 388] width 1371 height 535
click at [424, 447] on div "Add Column" at bounding box center [746, 388] width 1371 height 535
